Goal: Task Accomplishment & Management: Manage account settings

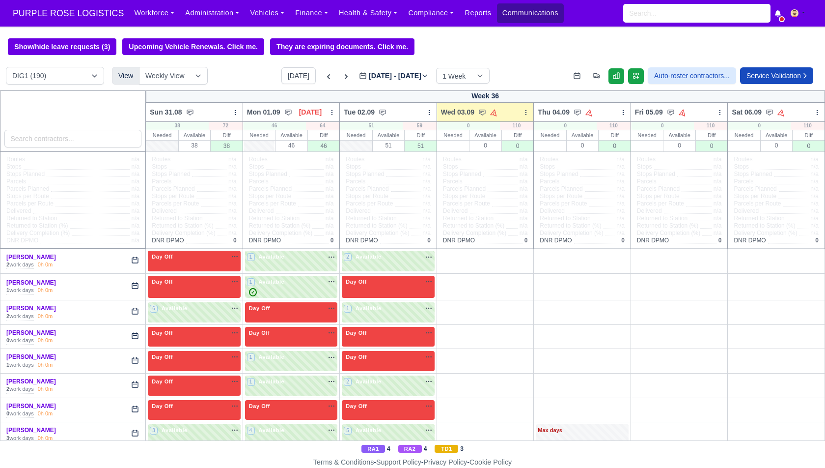
click at [523, 17] on link "Communications" at bounding box center [530, 12] width 67 height 19
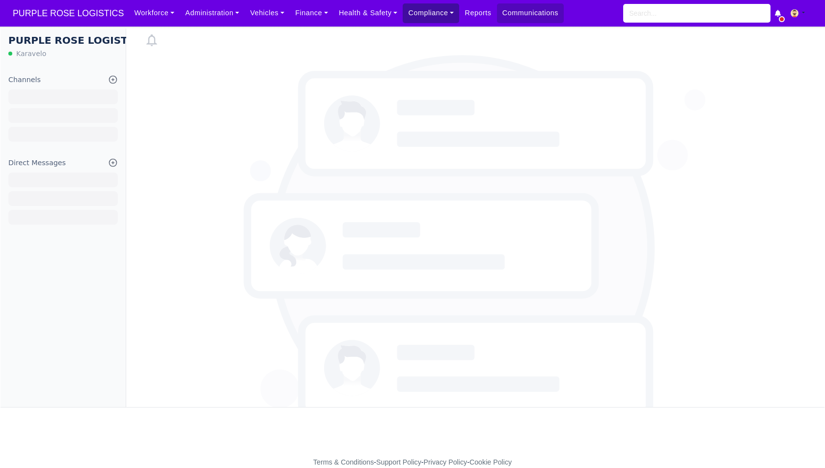
click at [444, 11] on link "Compliance" at bounding box center [431, 12] width 57 height 19
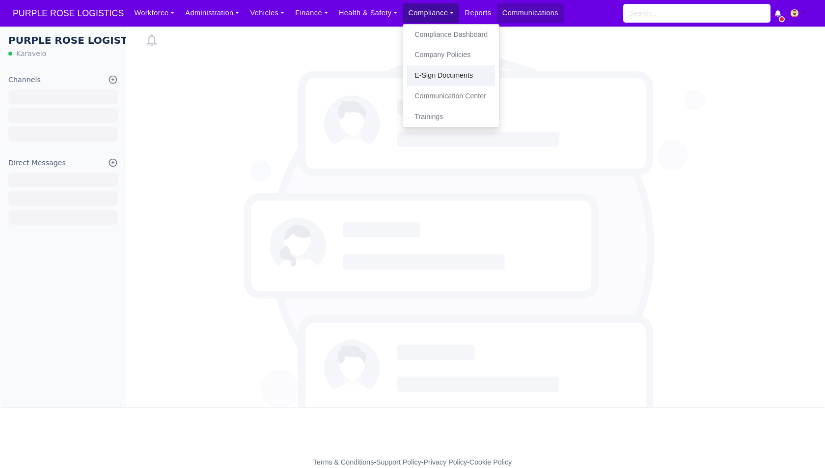
click at [440, 72] on link "E-Sign Documents" at bounding box center [451, 75] width 88 height 21
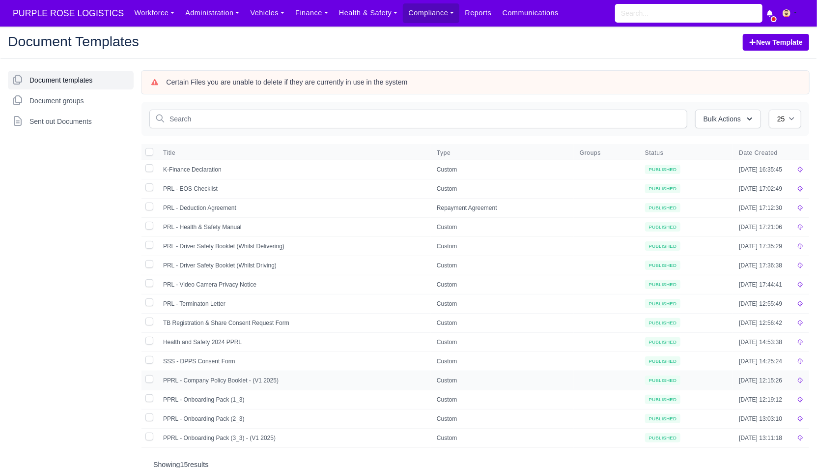
scroll to position [16, 0]
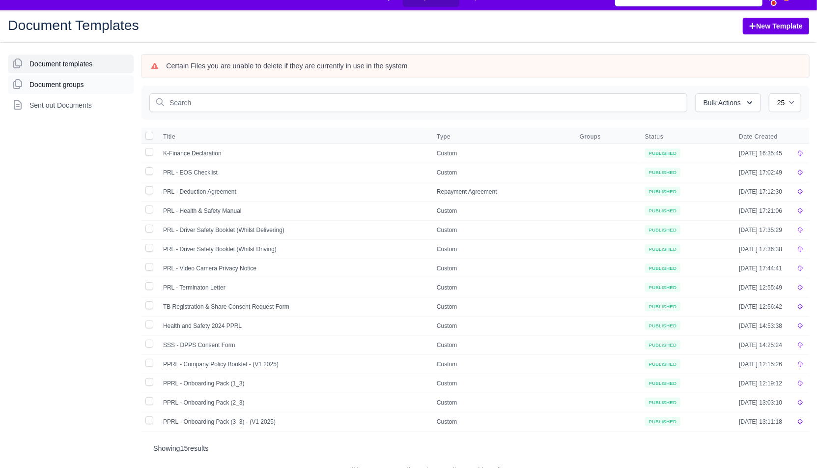
click at [69, 84] on span "Document groups" at bounding box center [56, 85] width 55 height 10
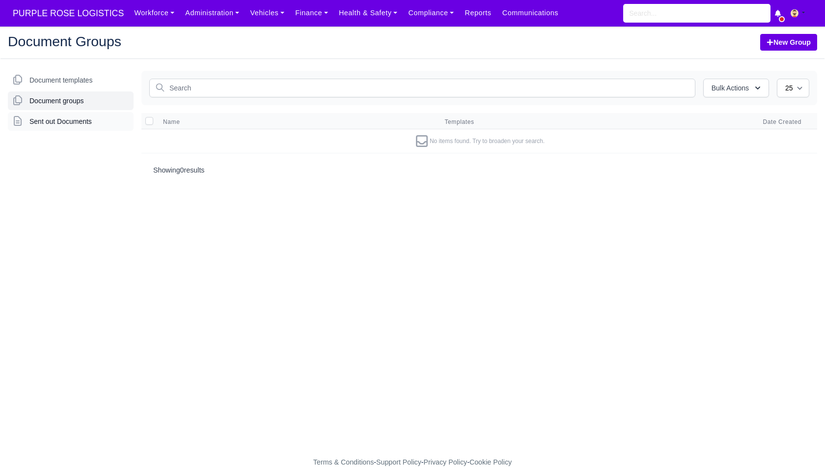
click at [80, 121] on span "Sent out Documents" at bounding box center [60, 121] width 62 height 10
click at [65, 109] on link "Document groups" at bounding box center [71, 100] width 126 height 19
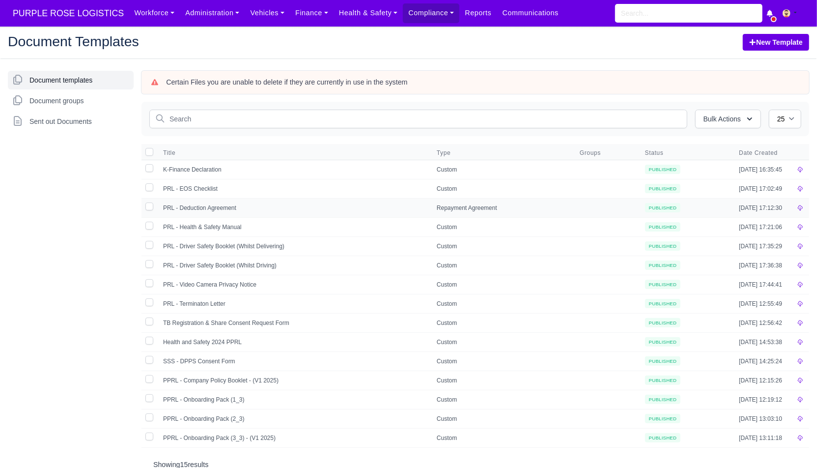
click at [216, 205] on td "PRL - Deduction Agreement" at bounding box center [294, 207] width 274 height 19
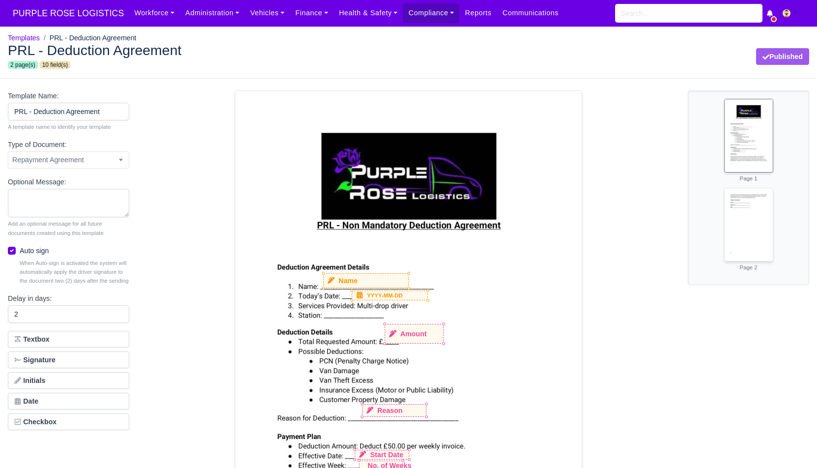
select select "repayment-agreement"
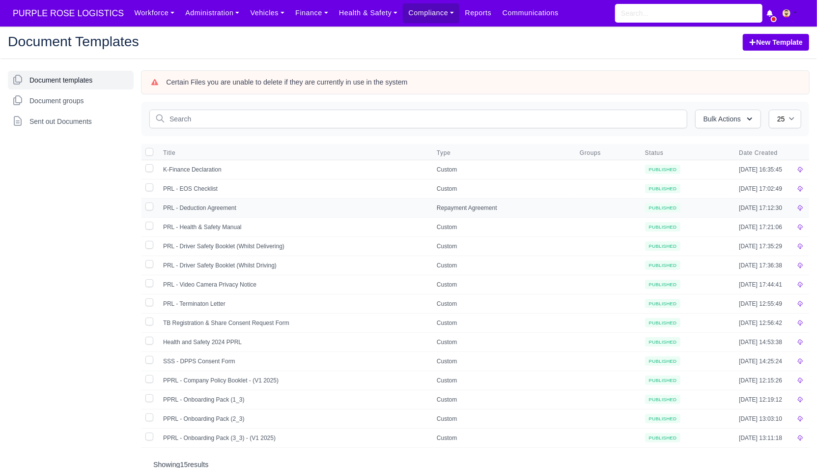
click at [284, 203] on td "PRL - Deduction Agreement" at bounding box center [294, 207] width 274 height 19
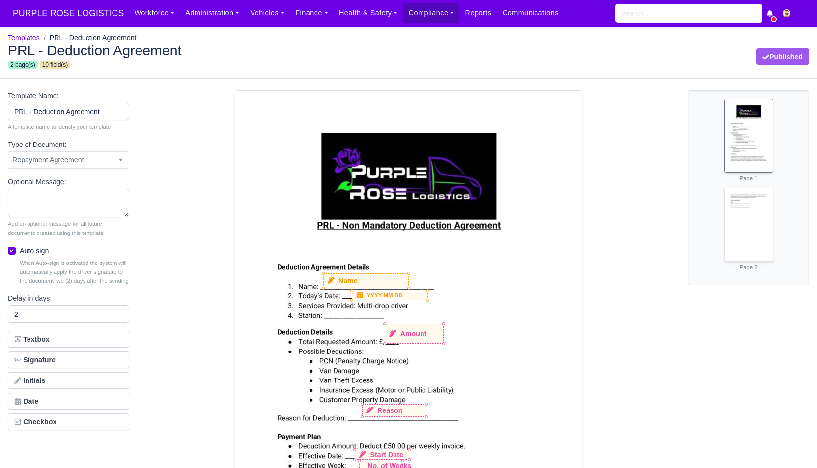
select select "repayment-agreement"
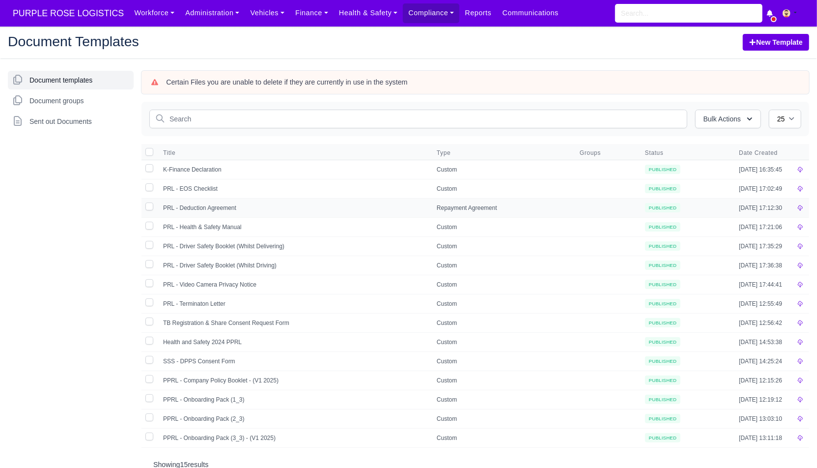
click at [315, 202] on td "PRL - Deduction Agreement" at bounding box center [294, 207] width 274 height 19
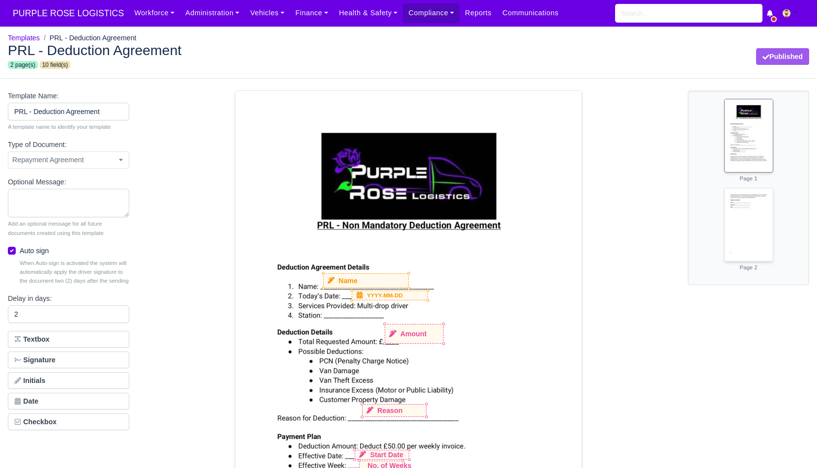
select select "repayment-agreement"
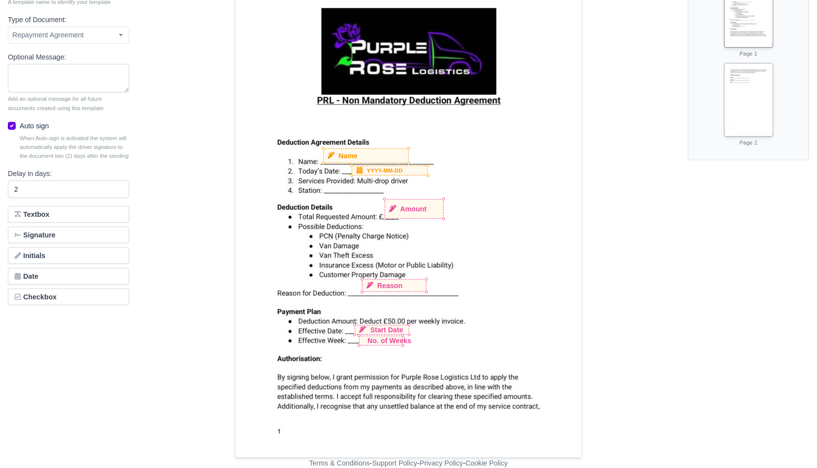
click at [744, 90] on img at bounding box center [749, 97] width 48 height 68
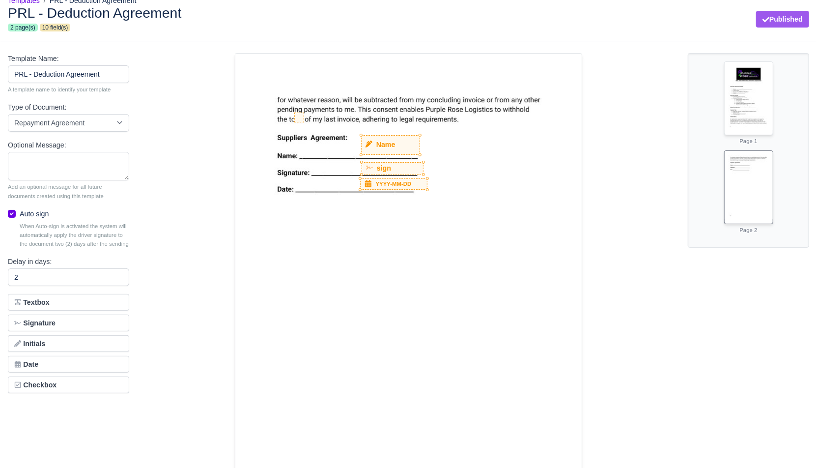
scroll to position [28, 0]
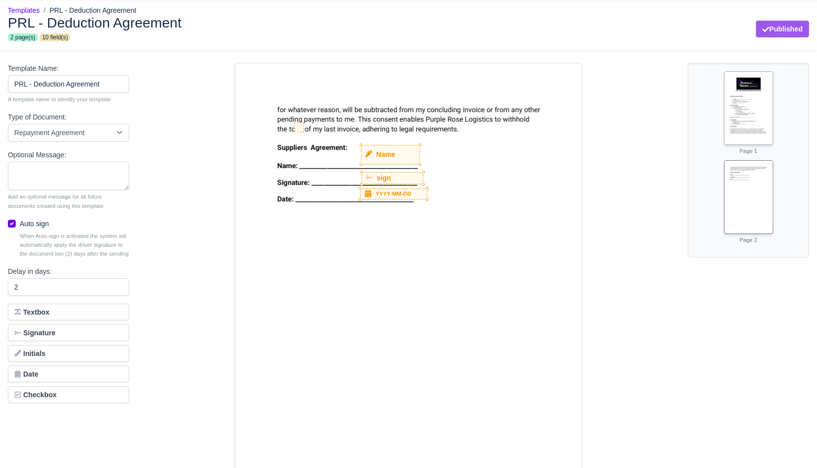
click at [758, 120] on img at bounding box center [749, 106] width 48 height 68
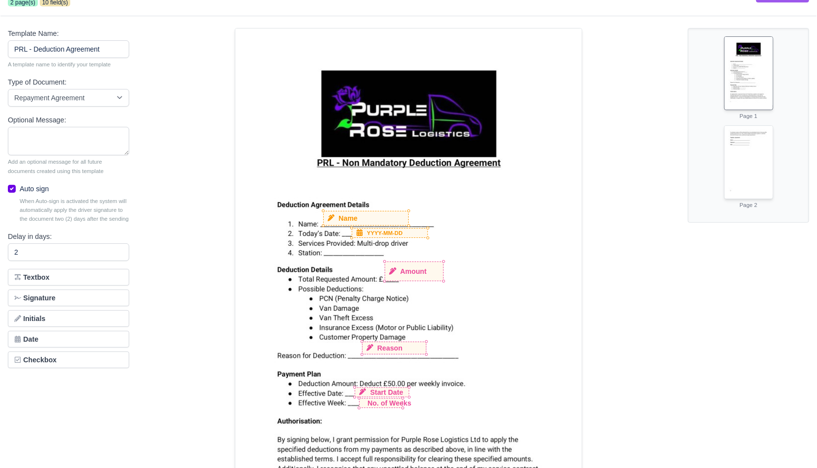
scroll to position [0, 0]
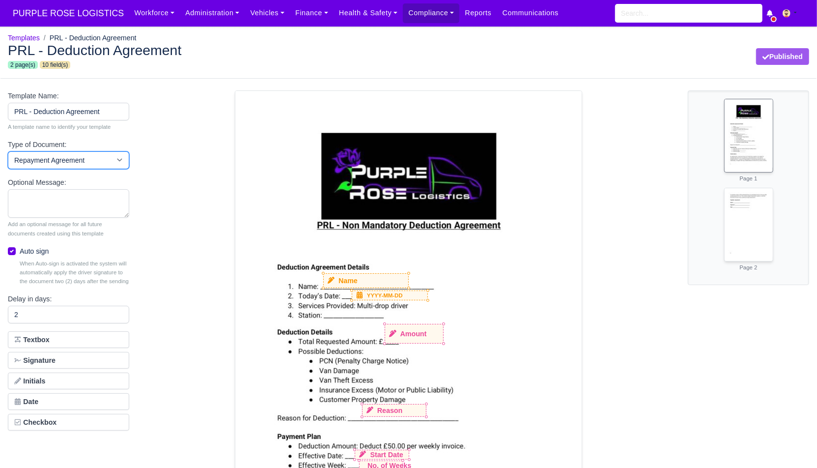
click at [110, 157] on select "Custom SLA Repayment Agreement Delivery Associate Privacy Key Worker Status Dri…" at bounding box center [68, 160] width 121 height 18
click at [422, 9] on link "Compliance" at bounding box center [431, 12] width 57 height 19
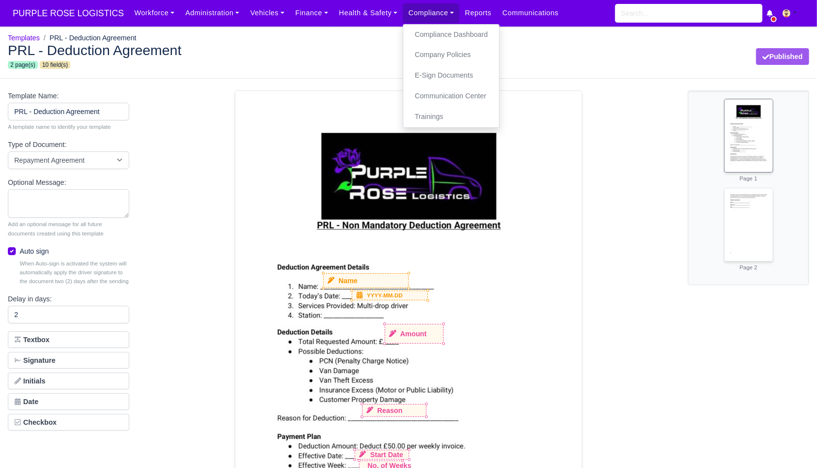
click at [335, 41] on div "PRL - Deduction Agreement 2 page(s) 10 field(s) Published" at bounding box center [408, 56] width 816 height 43
click at [789, 10] on img at bounding box center [787, 13] width 8 height 8
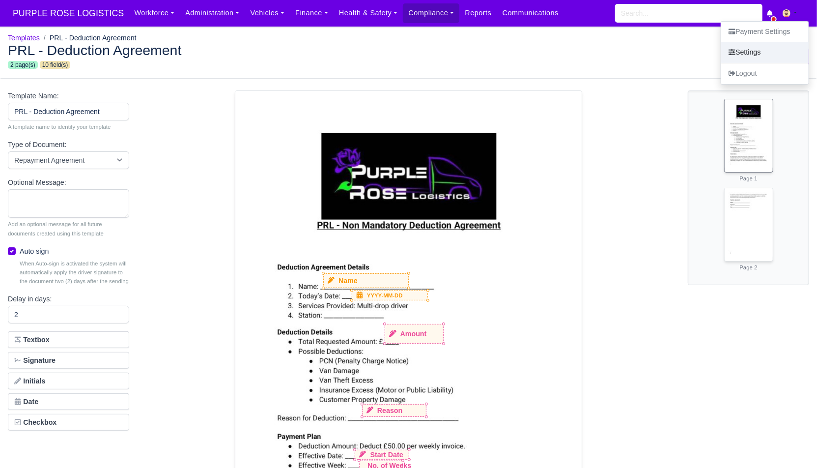
click at [761, 54] on link "Settings" at bounding box center [764, 52] width 87 height 21
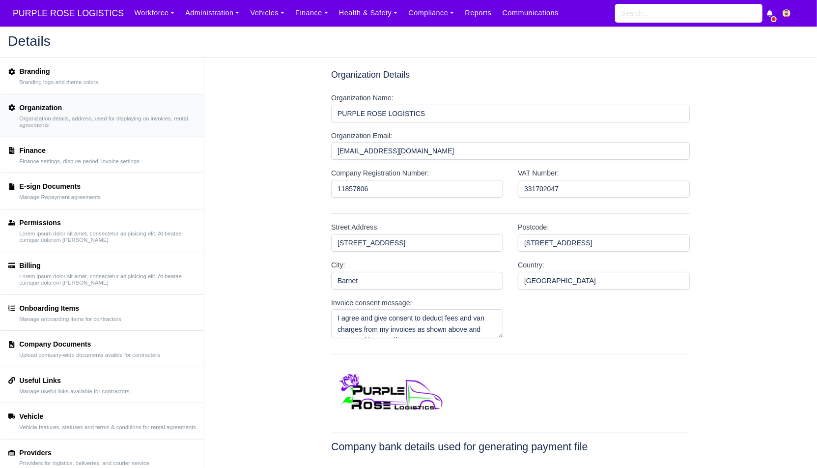
click at [120, 192] on div "E-sign Documents Manage Repayment agreements" at bounding box center [102, 191] width 188 height 20
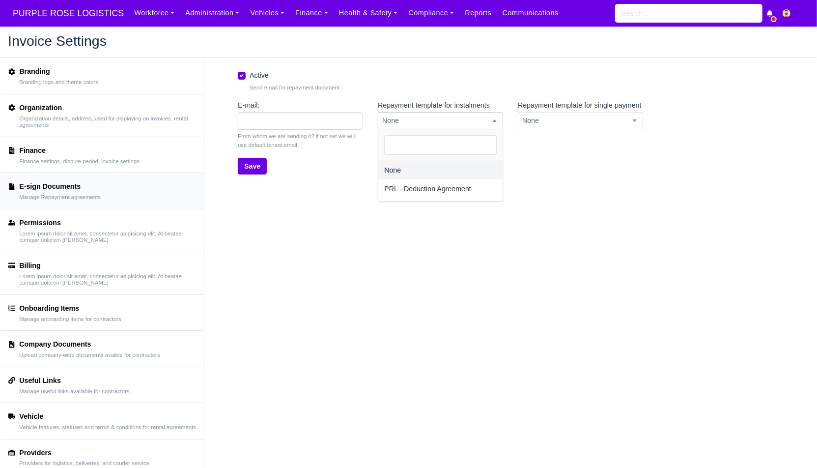
click at [487, 122] on span "None" at bounding box center [440, 120] width 124 height 12
select select "33"
click at [554, 127] on span "None" at bounding box center [580, 120] width 124 height 12
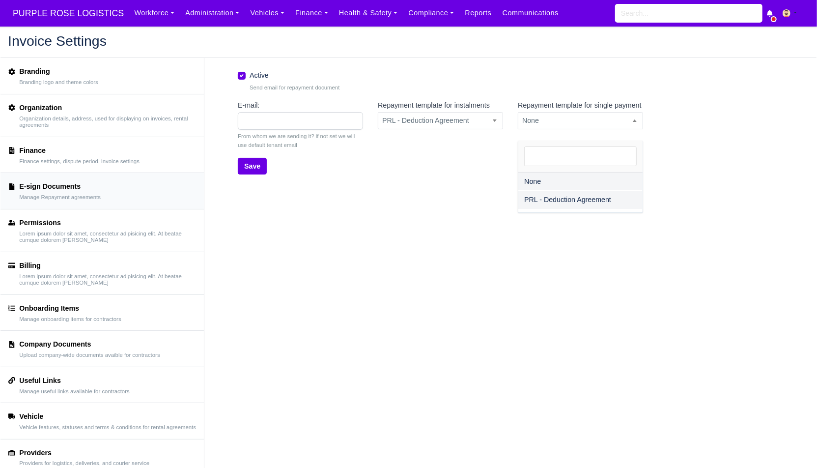
select select "33"
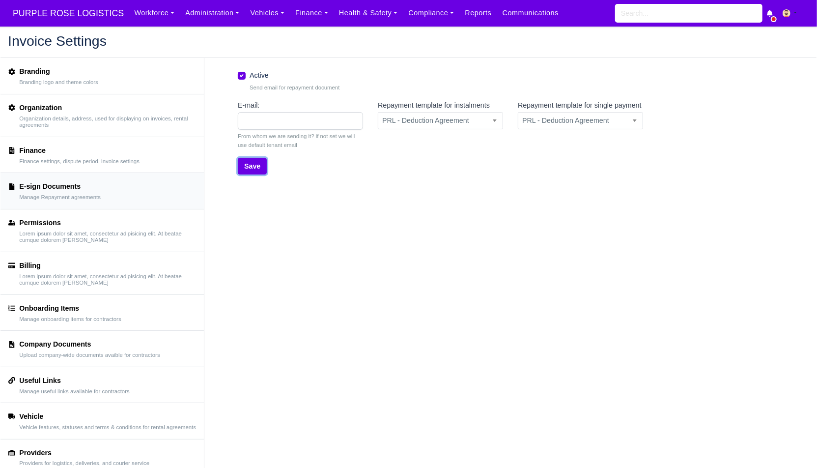
click at [259, 162] on button "Save" at bounding box center [252, 166] width 29 height 17
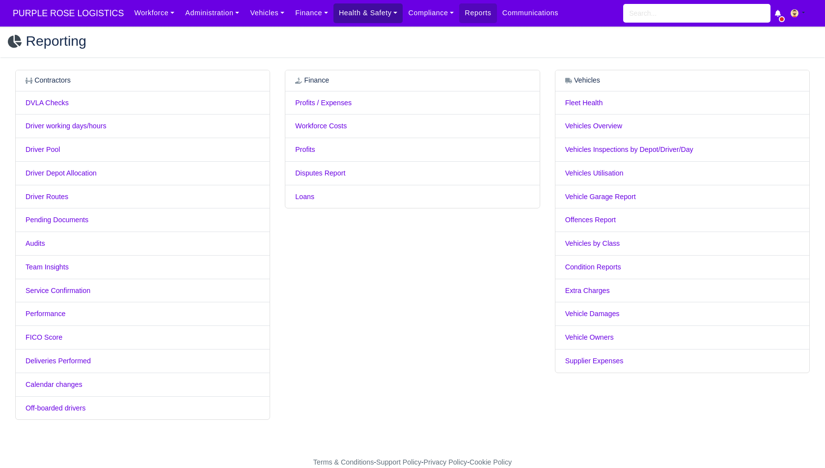
click at [374, 21] on link "Health & Safety" at bounding box center [369, 12] width 70 height 19
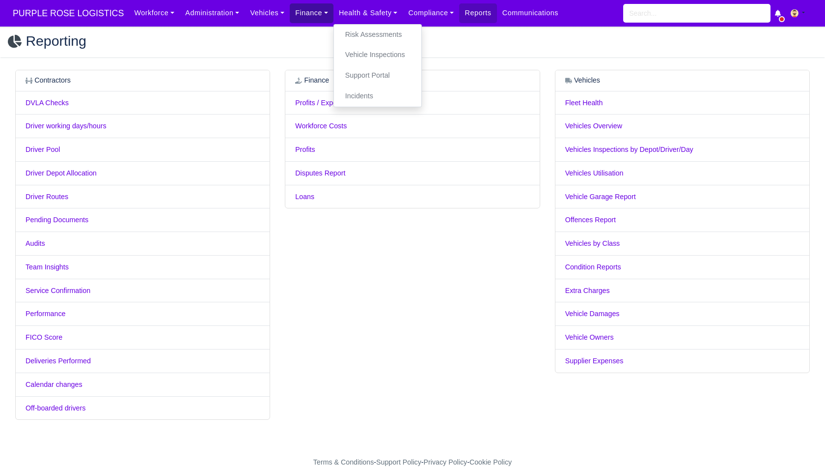
click at [290, 12] on link "Finance" at bounding box center [312, 12] width 44 height 19
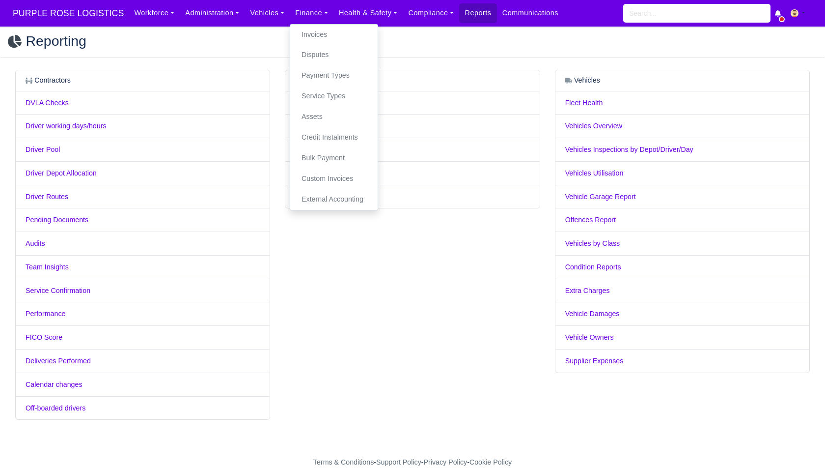
click at [801, 11] on button at bounding box center [802, 13] width 32 height 14
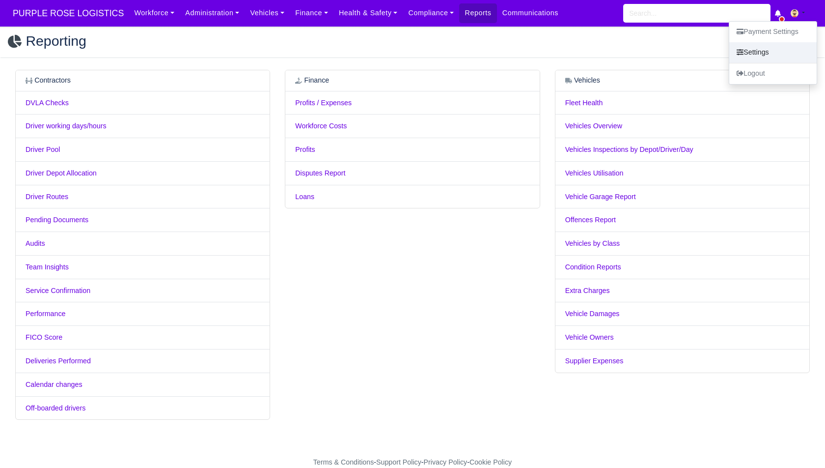
click at [787, 56] on link "Settings" at bounding box center [773, 52] width 87 height 21
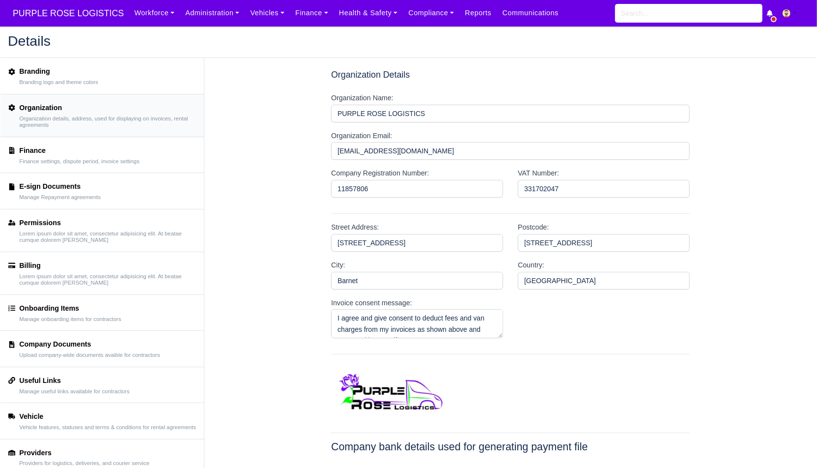
click at [144, 185] on div "E-sign Documents Manage Repayment agreements" at bounding box center [102, 191] width 188 height 20
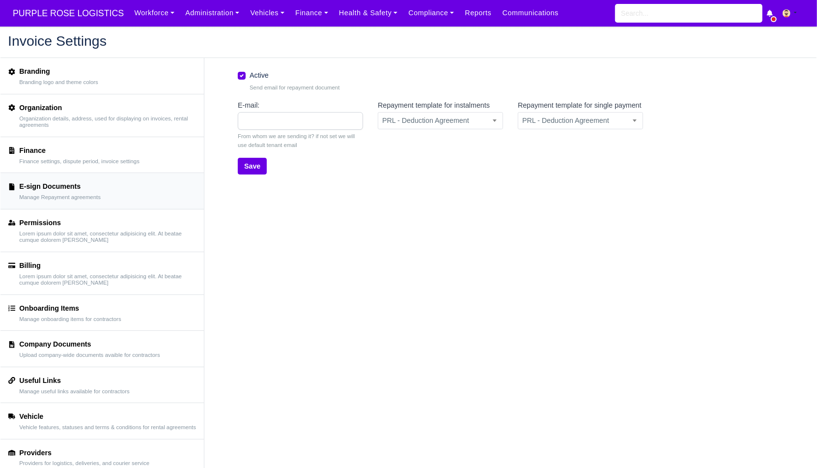
click at [379, 220] on div "Active Send email for repayment document E-mail: From whom we are sending it? i…" at bounding box center [510, 320] width 612 height 525
click at [75, 21] on span "PURPLE ROSE LOGISTICS" at bounding box center [68, 13] width 121 height 20
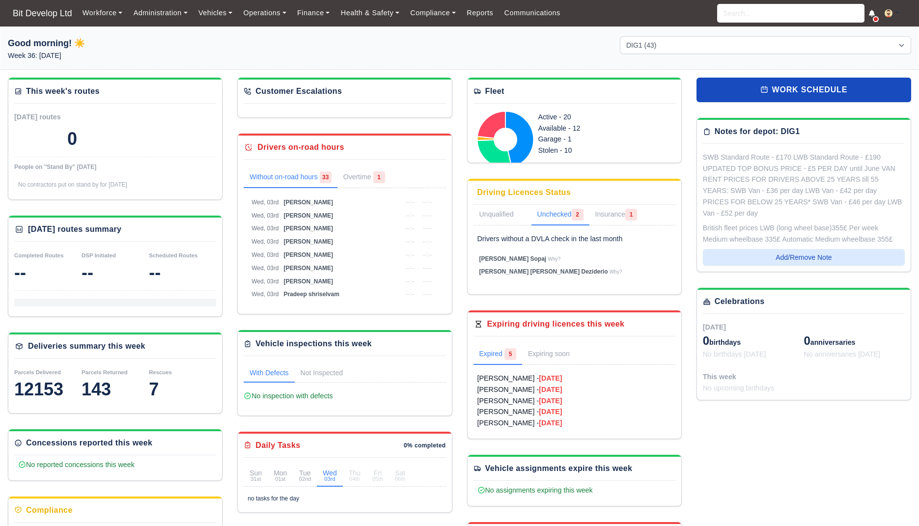
select select "2"
click at [767, 91] on icon at bounding box center [765, 89] width 8 height 8
